Goal: Task Accomplishment & Management: Manage account settings

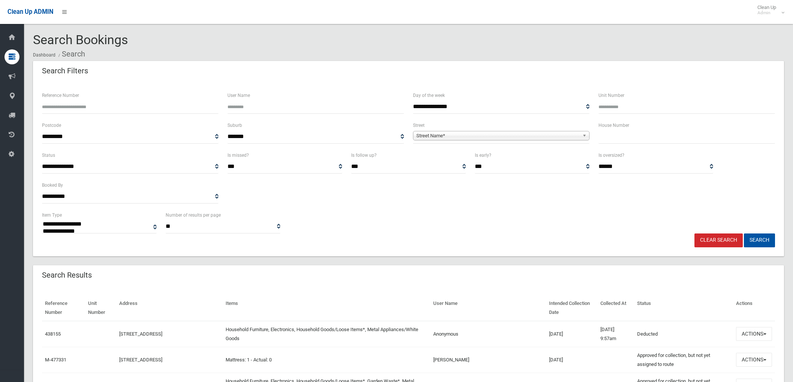
select select
click at [585, 136] on b at bounding box center [585, 135] width 7 height 9
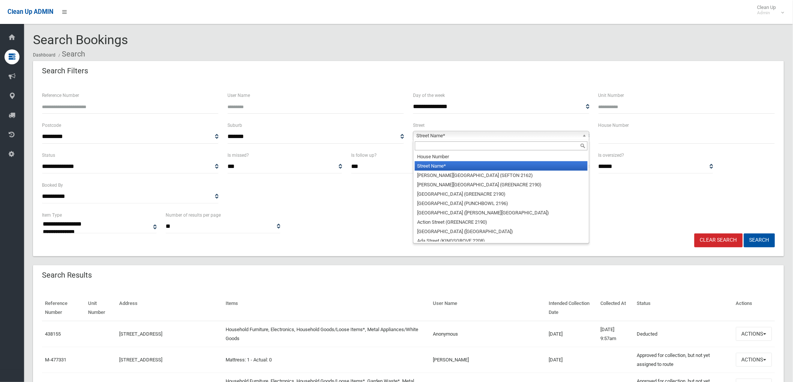
click at [608, 139] on input "text" at bounding box center [686, 137] width 176 height 14
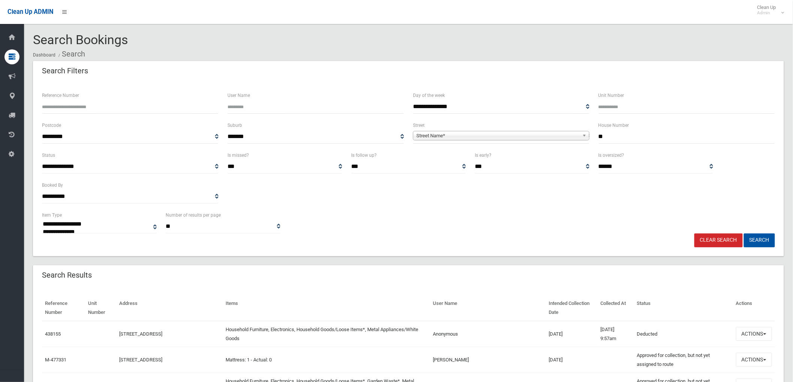
type input "**"
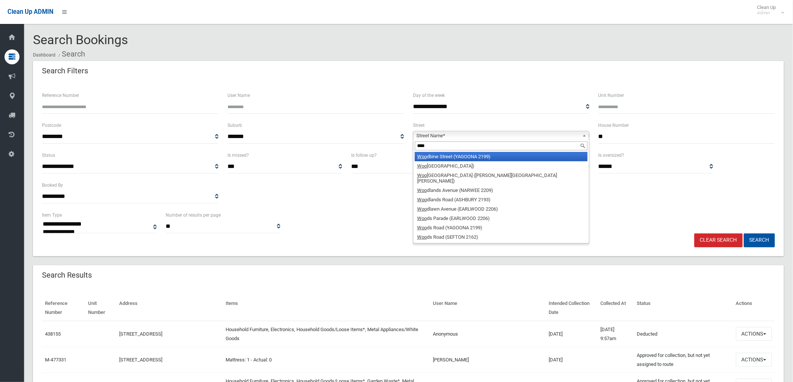
type input "*****"
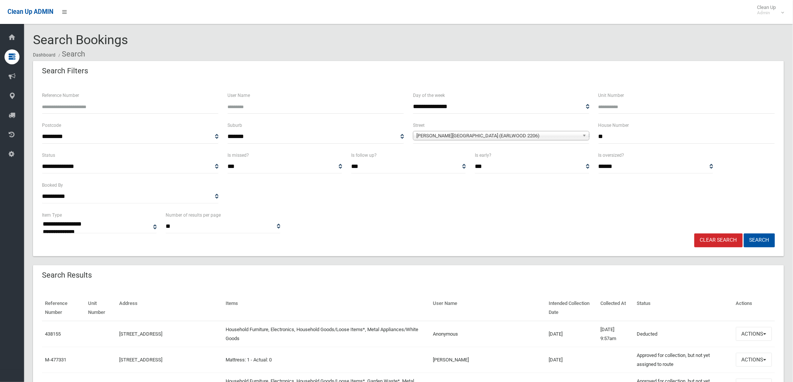
click at [744, 234] on button "Search" at bounding box center [759, 241] width 31 height 14
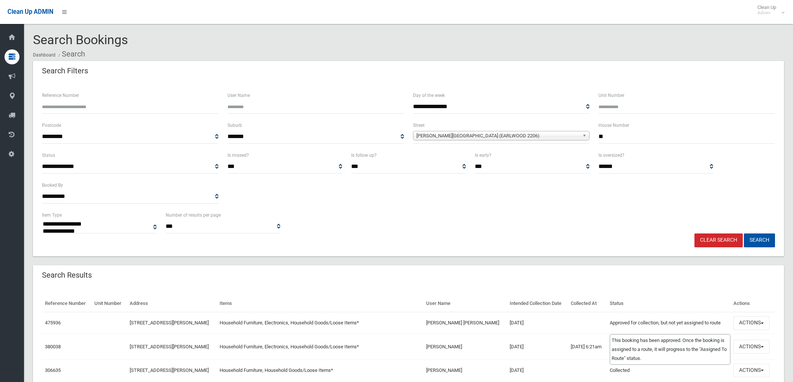
select select
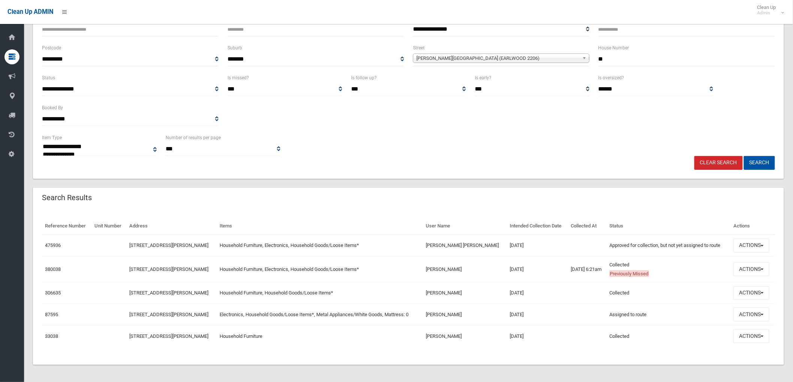
scroll to position [79, 0]
click at [763, 245] on span "button" at bounding box center [761, 245] width 3 height 1
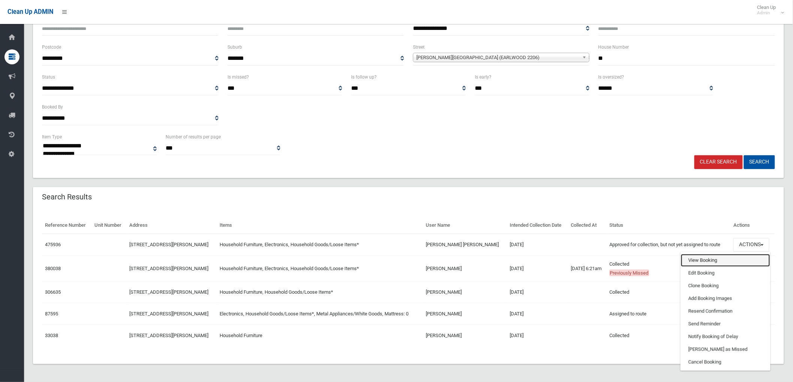
click at [709, 260] on link "View Booking" at bounding box center [725, 260] width 89 height 13
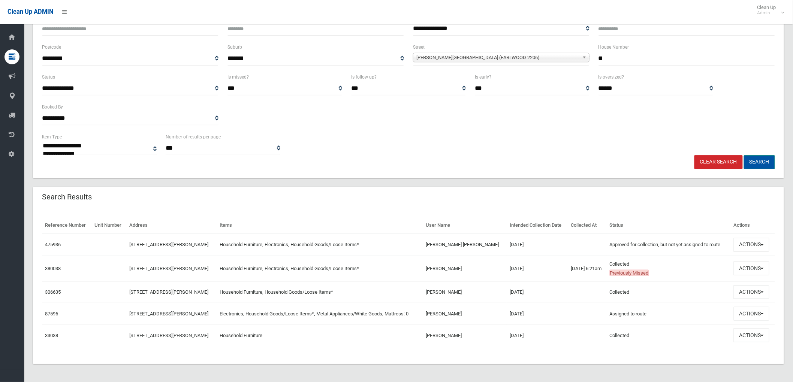
click at [759, 159] on button "Search" at bounding box center [759, 162] width 31 height 14
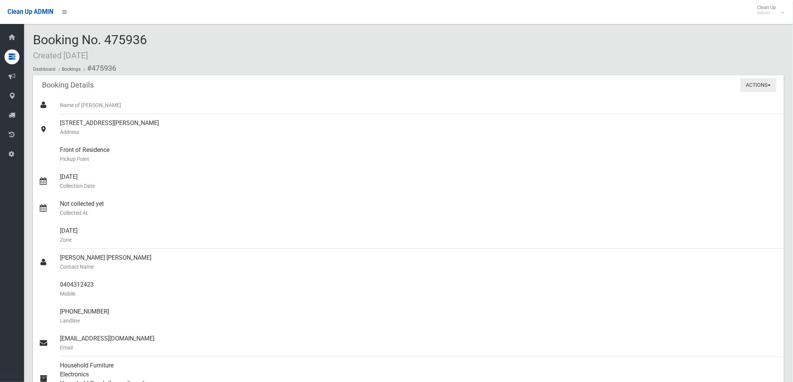
click at [770, 85] on button "Actions" at bounding box center [758, 85] width 36 height 14
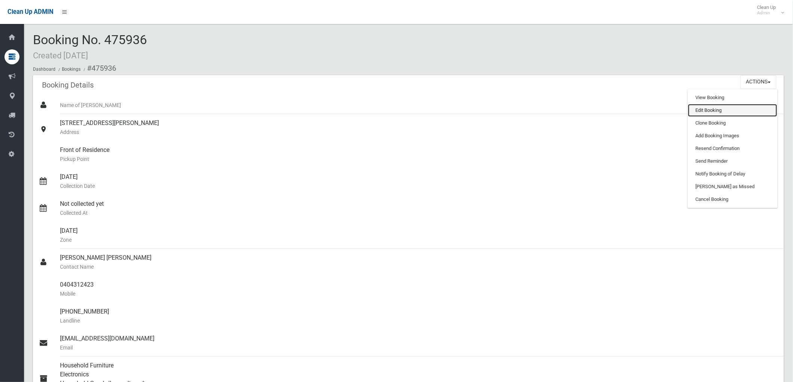
click at [713, 110] on link "Edit Booking" at bounding box center [732, 110] width 89 height 13
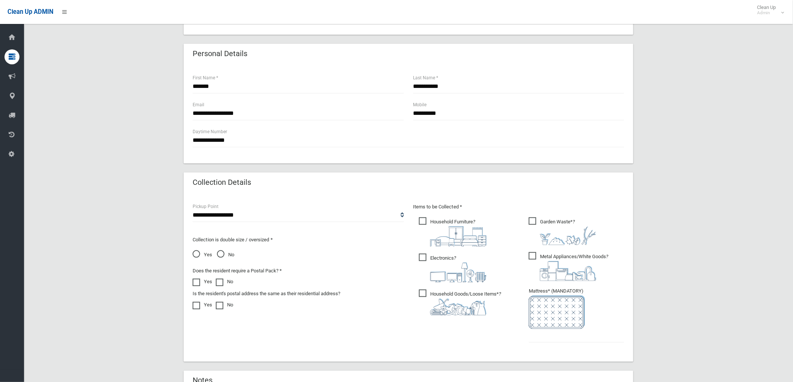
scroll to position [249, 0]
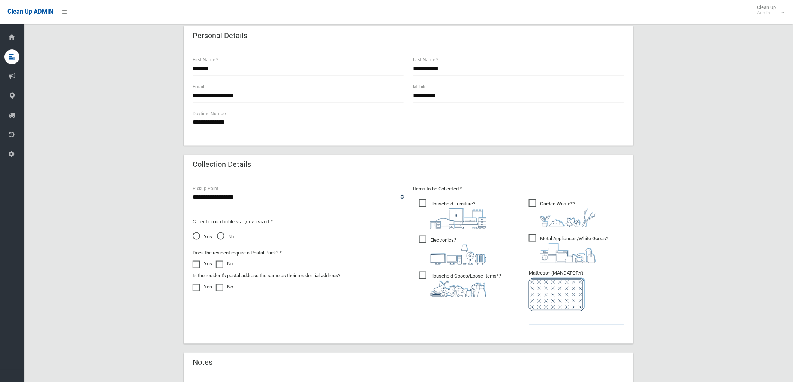
click at [542, 320] on input "text" at bounding box center [577, 318] width 96 height 14
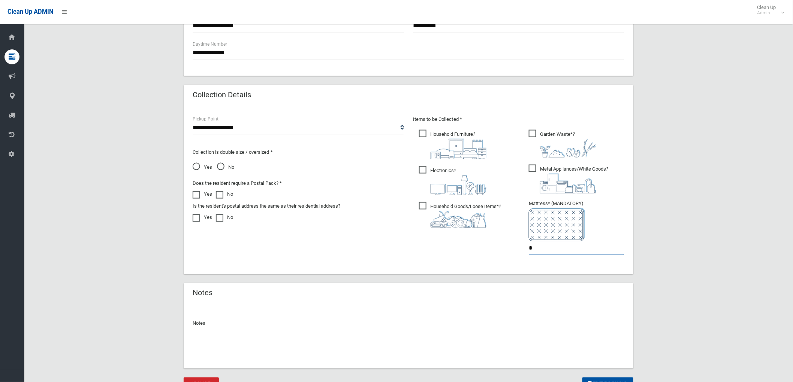
scroll to position [355, 0]
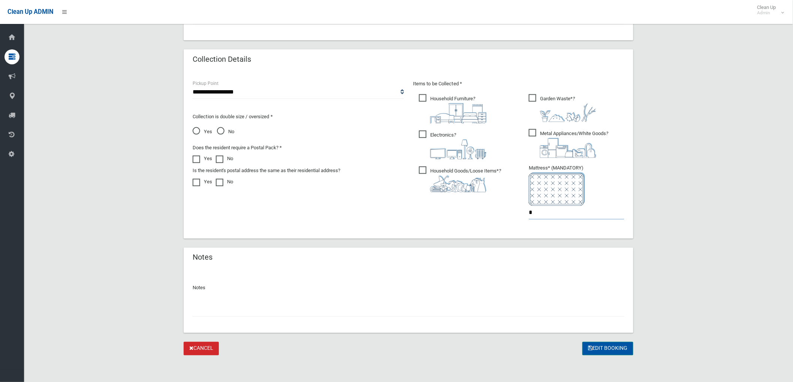
type input "*"
click at [607, 349] on button "Edit Booking" at bounding box center [607, 349] width 51 height 14
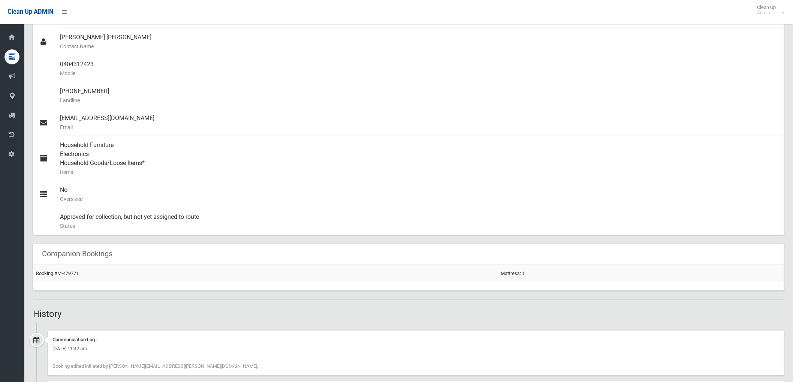
scroll to position [333, 0]
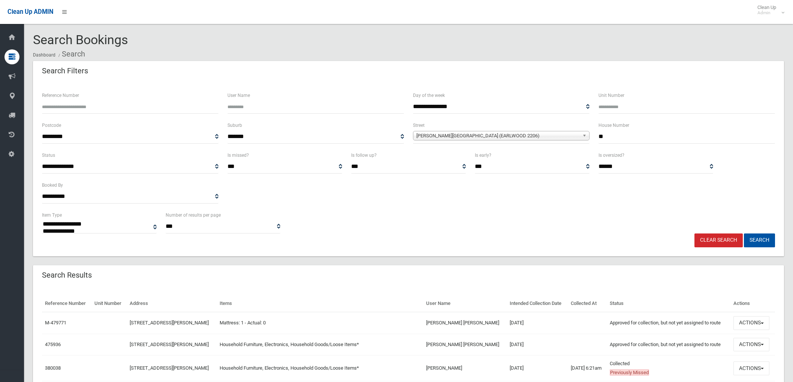
select select
